Goal: Transaction & Acquisition: Purchase product/service

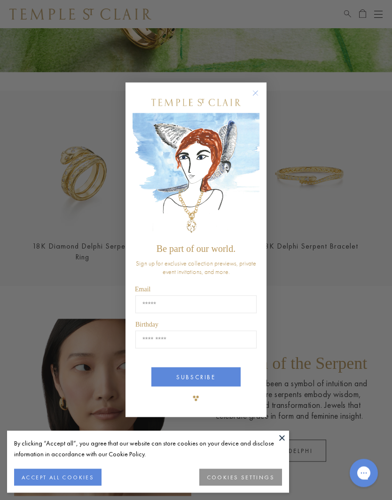
scroll to position [144, 0]
click at [253, 99] on circle "Close dialog" at bounding box center [255, 93] width 11 height 11
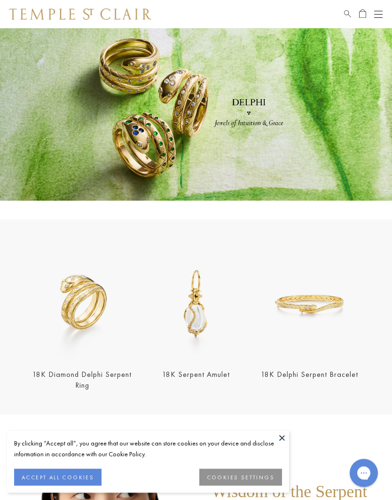
scroll to position [0, 0]
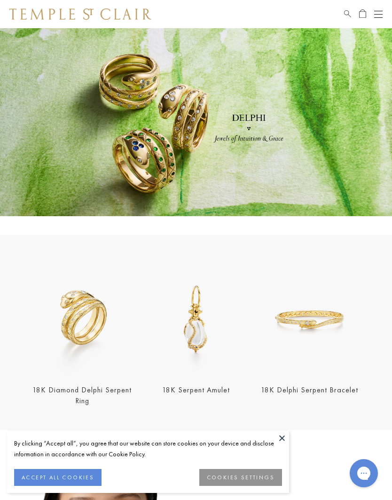
click at [375, 17] on div "Open navigation" at bounding box center [378, 17] width 8 height 0
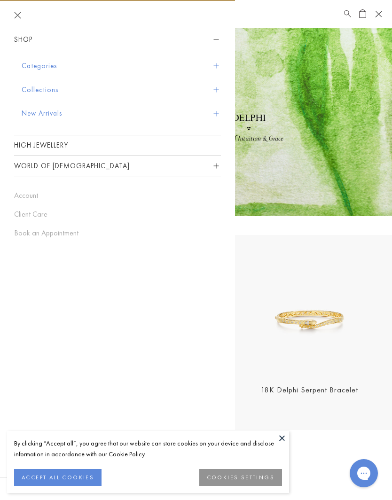
click at [169, 75] on button "Categories" at bounding box center [121, 66] width 199 height 24
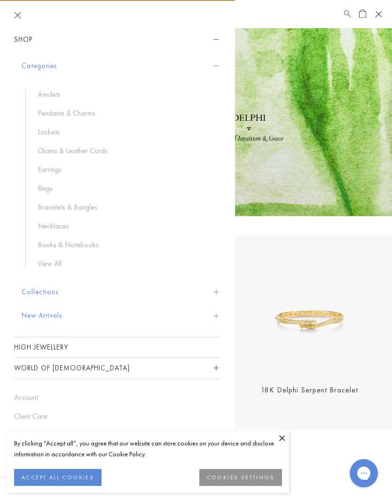
click at [58, 225] on link "Necklaces" at bounding box center [125, 226] width 174 height 10
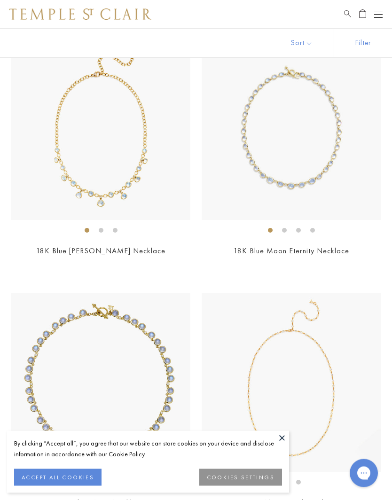
scroll to position [1866, 0]
click at [328, 131] on img at bounding box center [290, 130] width 179 height 179
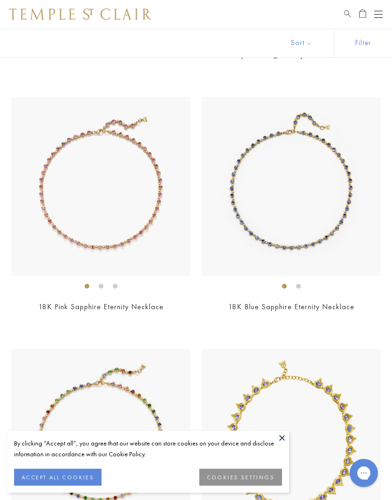
scroll to position [2817, 0]
click at [346, 200] on img at bounding box center [290, 186] width 179 height 179
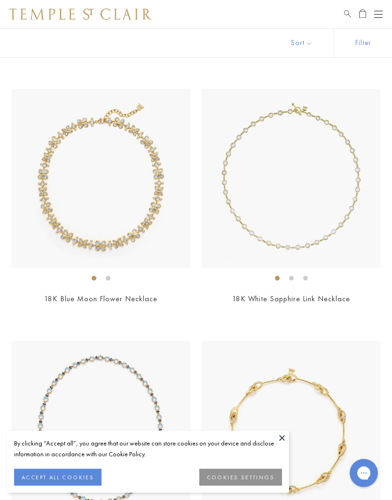
scroll to position [3580, 0]
click at [347, 294] on link "18K White Sapphire Link Necklace" at bounding box center [291, 298] width 118 height 10
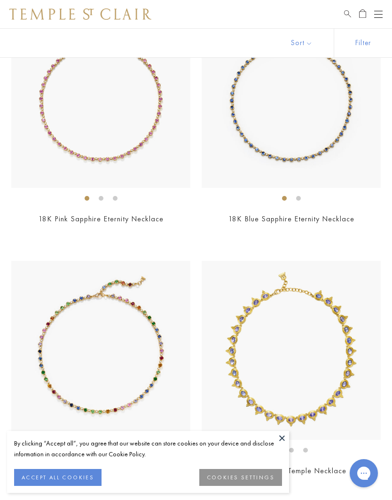
scroll to position [2905, 0]
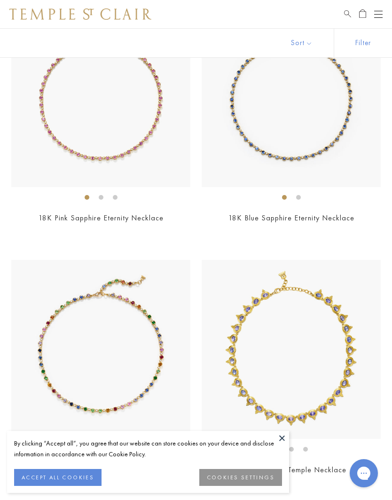
click at [146, 131] on img at bounding box center [100, 97] width 179 height 179
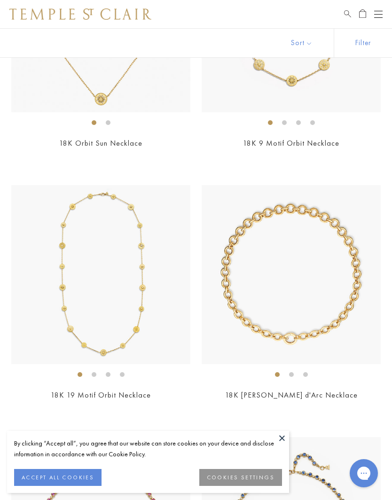
scroll to position [2476, 0]
click at [308, 219] on img at bounding box center [290, 274] width 179 height 179
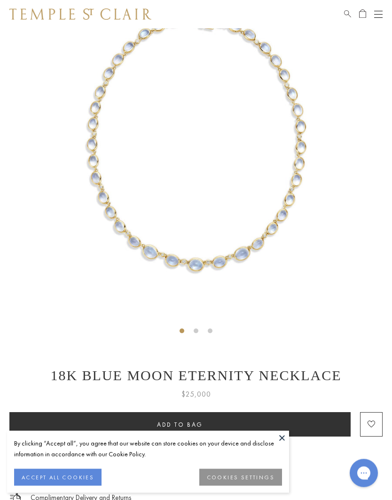
scroll to position [81, 0]
click at [269, 255] on img at bounding box center [196, 143] width 392 height 392
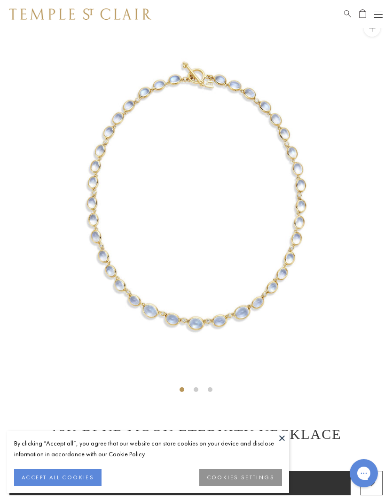
scroll to position [0, 0]
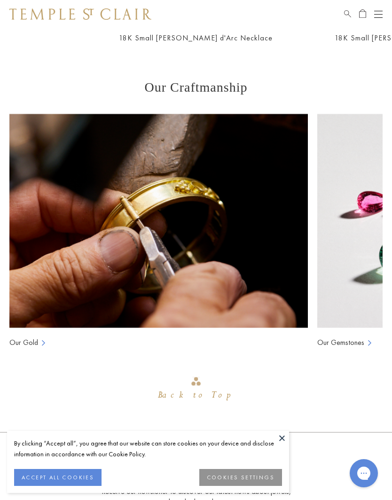
scroll to position [900, 0]
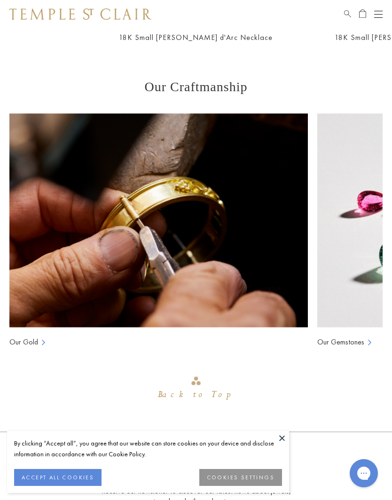
click at [37, 340] on link "Our Gold" at bounding box center [23, 342] width 29 height 10
